Goal: Find specific page/section: Find specific page/section

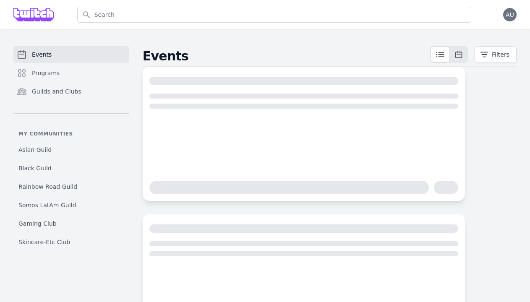
click at [517, 14] on div "Search Open menu Open user menu AU" at bounding box center [265, 14] width 530 height 29
click at [509, 14] on span "AU" at bounding box center [509, 15] width 8 height 6
click at [476, 29] on link "Admin" at bounding box center [476, 33] width 80 height 15
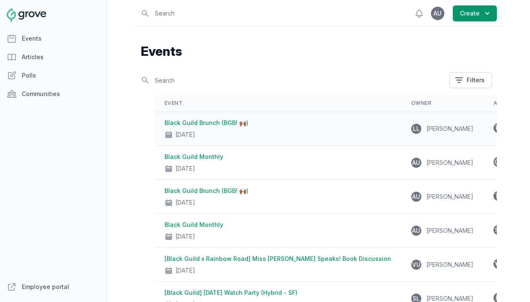
click at [217, 119] on div "Black Guild Brunch (BGB! 🙌🏾) [DATE]" at bounding box center [277, 129] width 226 height 20
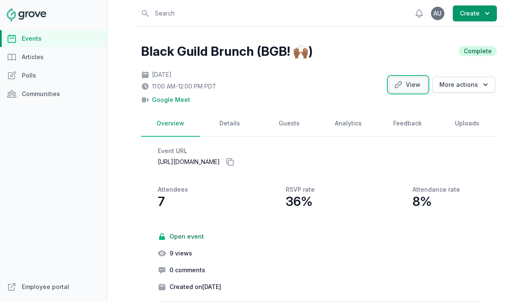
click at [421, 86] on link "View" at bounding box center [407, 85] width 39 height 16
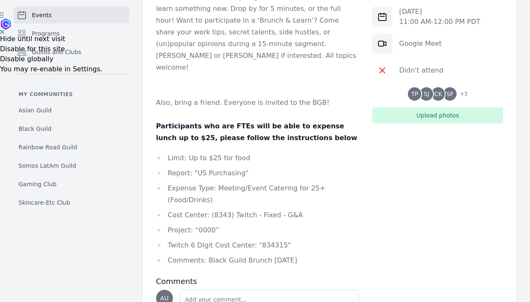
scroll to position [312, 0]
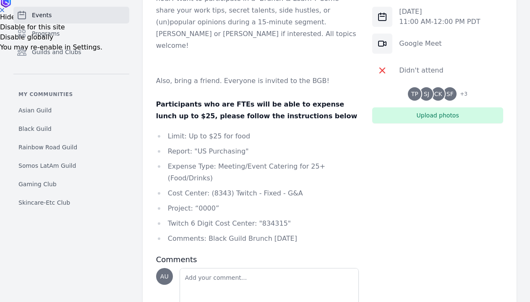
drag, startPoint x: 301, startPoint y: 213, endPoint x: 167, endPoint y: 127, distance: 158.9
click at [167, 130] on ul "Limit: Up to $25 for food Report: "US Purchasing" Expense Type: Meeting/Event C…" at bounding box center [257, 187] width 203 height 114
copy ul "Limit: Up to $25 for food Report: "US Purchasing" Expense Type: Meeting/Event C…"
